Goal: Task Accomplishment & Management: Complete application form

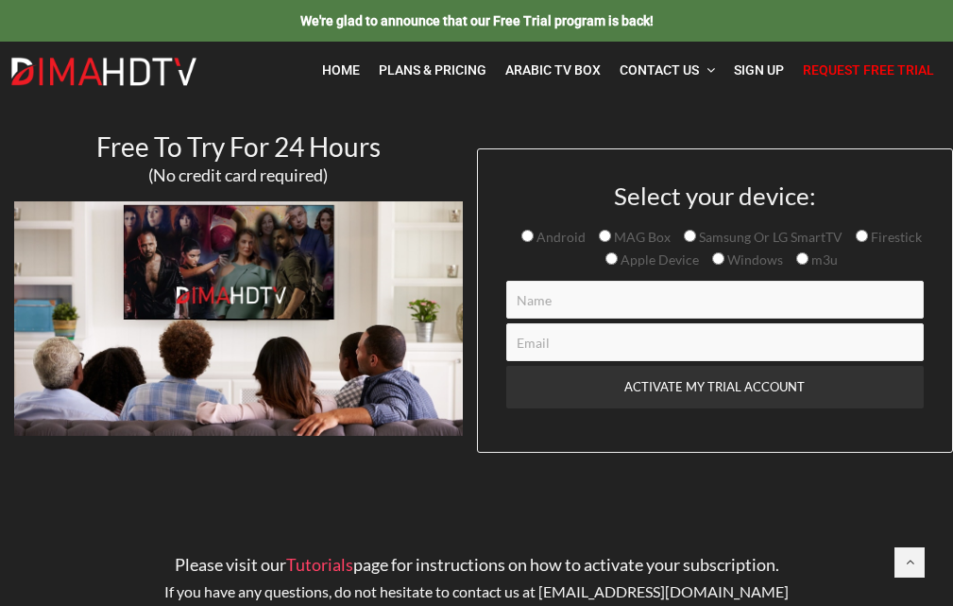
click at [722, 264] on input "Windows" at bounding box center [718, 258] width 12 height 12
radio input "true"
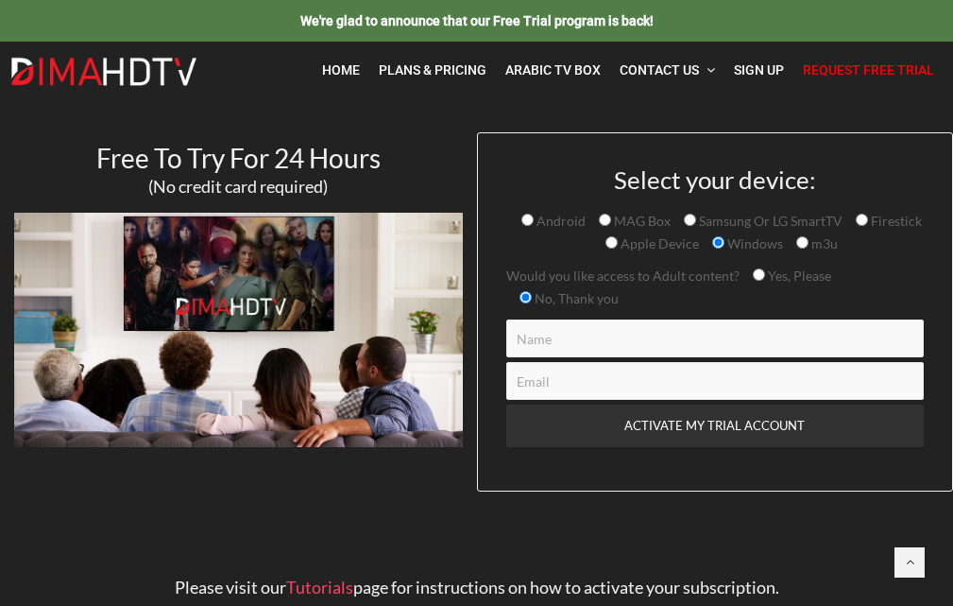
click at [765, 282] on span "Yes, Please" at bounding box center [798, 275] width 66 height 16
click at [764, 281] on input "Yes, Please" at bounding box center [759, 274] width 12 height 12
radio input "true"
drag, startPoint x: 684, startPoint y: 360, endPoint x: 673, endPoint y: 351, distance: 14.2
click at [683, 360] on div "Because our trial accounts expire 24 hours from the time we activate them, we r…" at bounding box center [715, 397] width 419 height 157
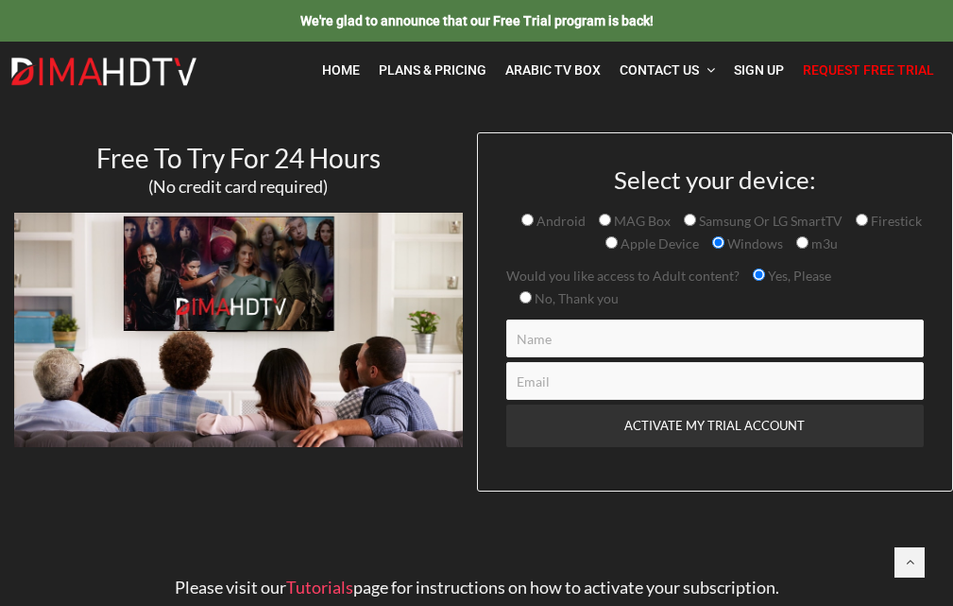
click at [665, 344] on input "Contact form" at bounding box center [715, 338] width 419 height 38
type input "[PERSON_NAME]"
type input "[EMAIL_ADDRESS][DOMAIN_NAME]"
